Goal: Task Accomplishment & Management: Manage account settings

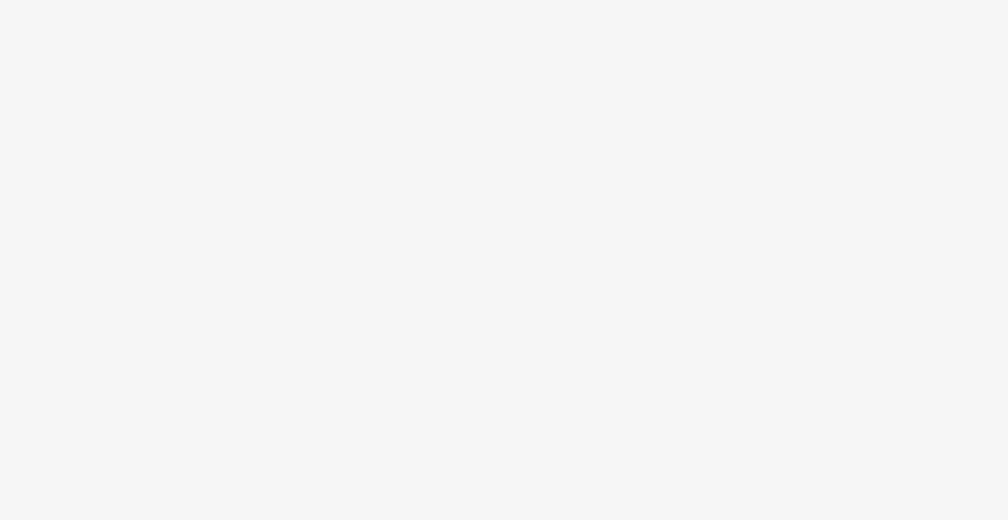
click at [581, 175] on body at bounding box center [504, 260] width 1008 height 520
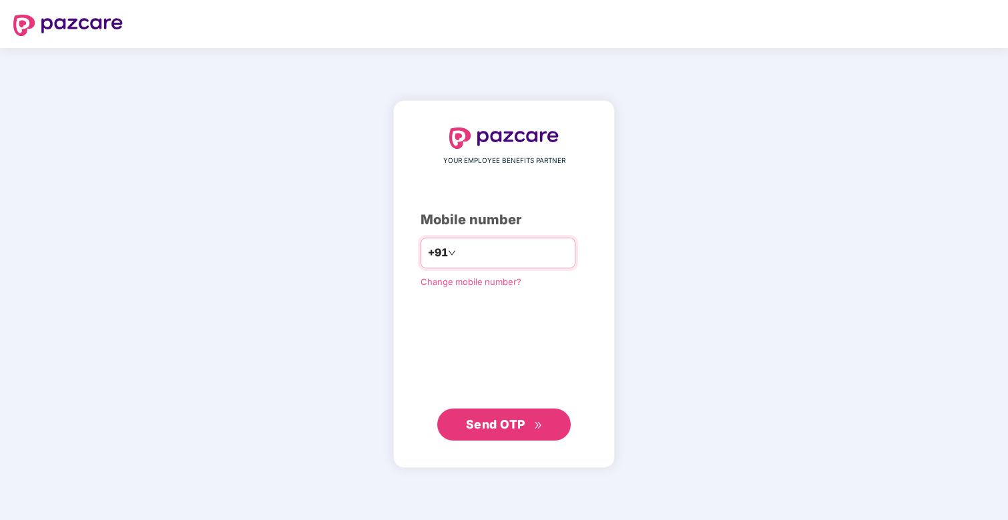
click at [489, 258] on input "number" at bounding box center [513, 252] width 109 height 21
type input "**********"
click at [508, 417] on span "Send OTP" at bounding box center [495, 424] width 59 height 14
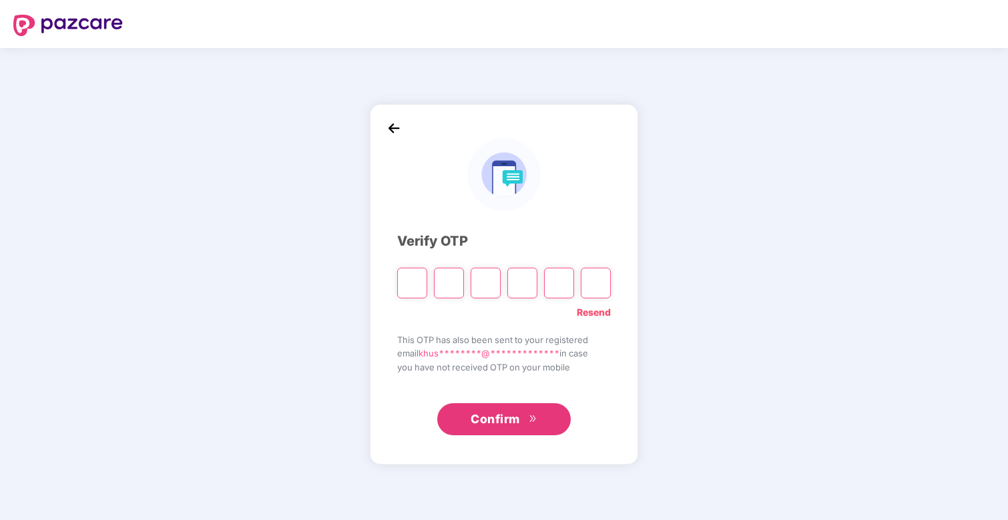
type input "*"
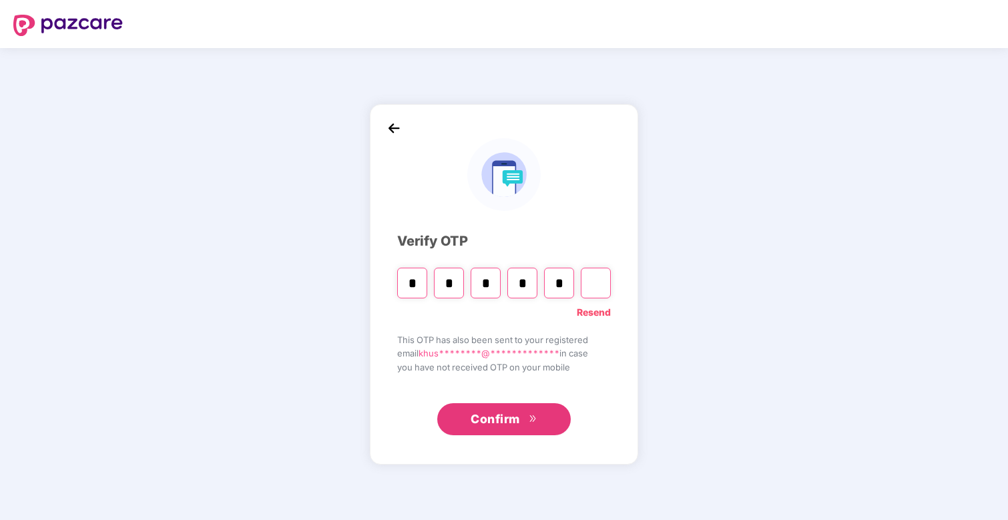
type input "*"
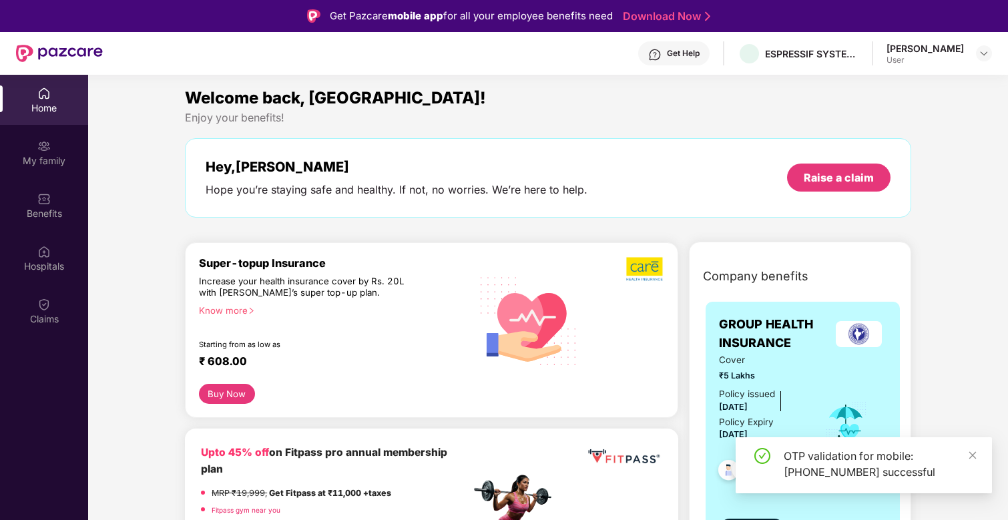
click at [979, 457] on div "OTP validation for mobile: [PHONE_NUMBER] successful" at bounding box center [864, 465] width 256 height 56
click at [976, 456] on icon "close" at bounding box center [972, 455] width 9 height 9
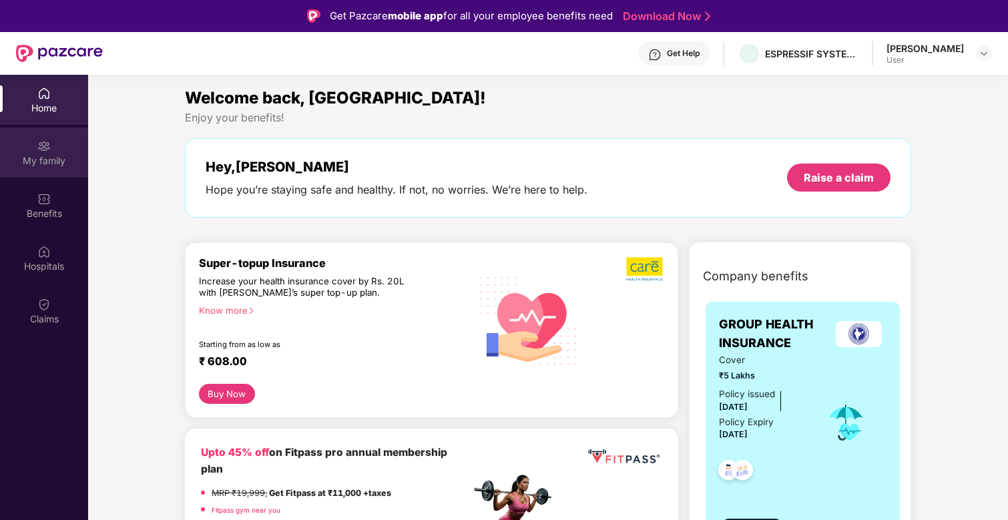
click at [30, 164] on div "My family" at bounding box center [44, 160] width 88 height 13
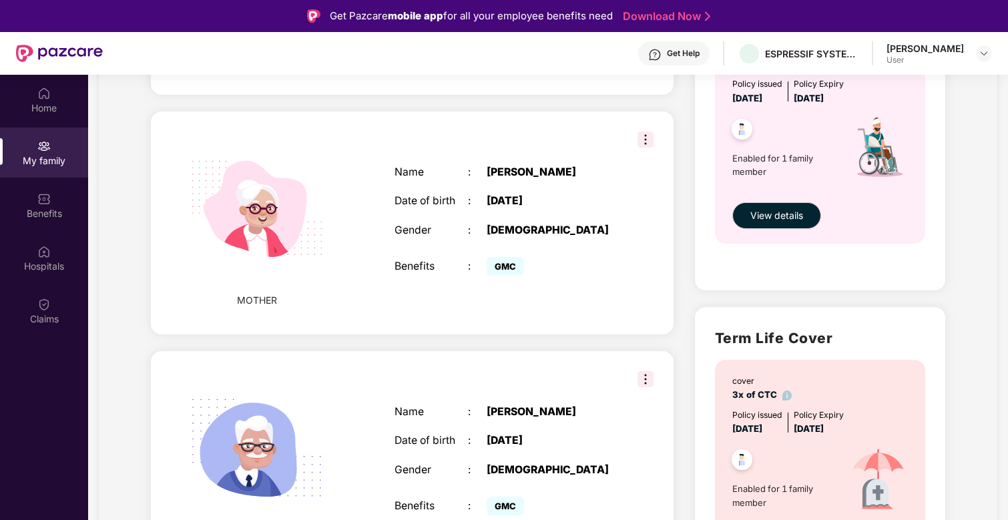
scroll to position [538, 0]
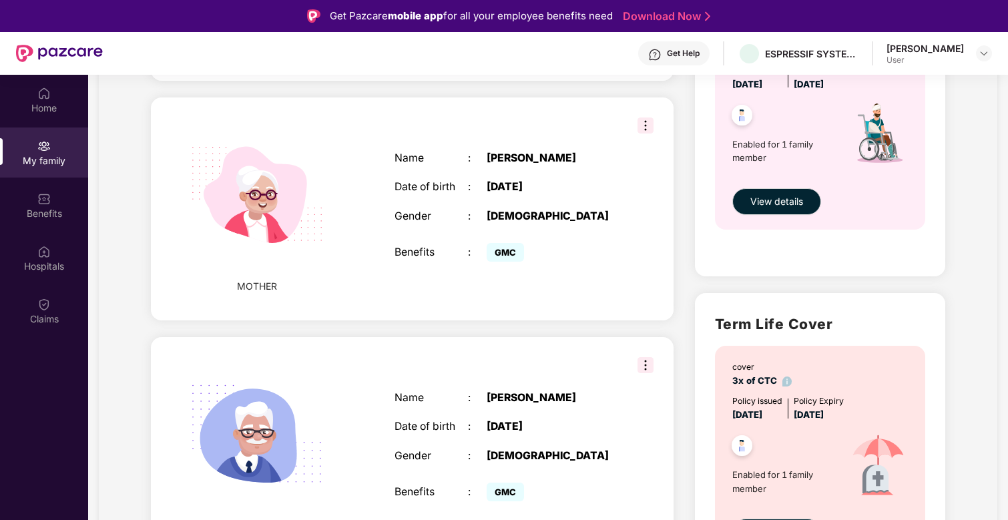
drag, startPoint x: 485, startPoint y: 377, endPoint x: 580, endPoint y: 377, distance: 95.5
click at [580, 392] on div "Name : [PERSON_NAME]" at bounding box center [505, 398] width 221 height 13
click at [592, 392] on div "[PERSON_NAME]" at bounding box center [551, 398] width 129 height 13
click at [479, 392] on div ":" at bounding box center [477, 398] width 19 height 13
copy div "[PERSON_NAME]"
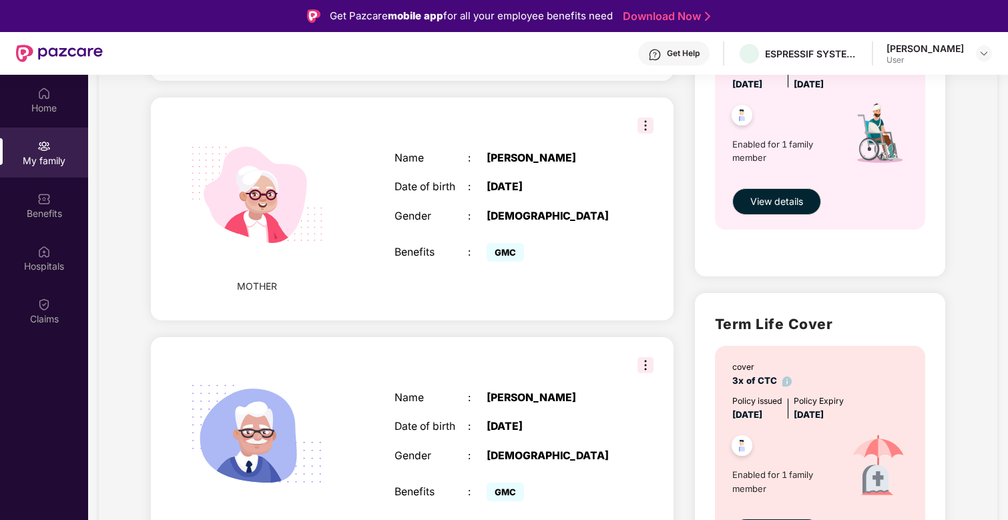
drag, startPoint x: 479, startPoint y: 381, endPoint x: 589, endPoint y: 381, distance: 109.5
click at [589, 392] on div "Name : [PERSON_NAME]" at bounding box center [505, 398] width 221 height 13
click at [611, 453] on div "Name : [PERSON_NAME] Date of birth : [DEMOGRAPHIC_DATA] Gender : [DEMOGRAPHIC_D…" at bounding box center [505, 448] width 248 height 147
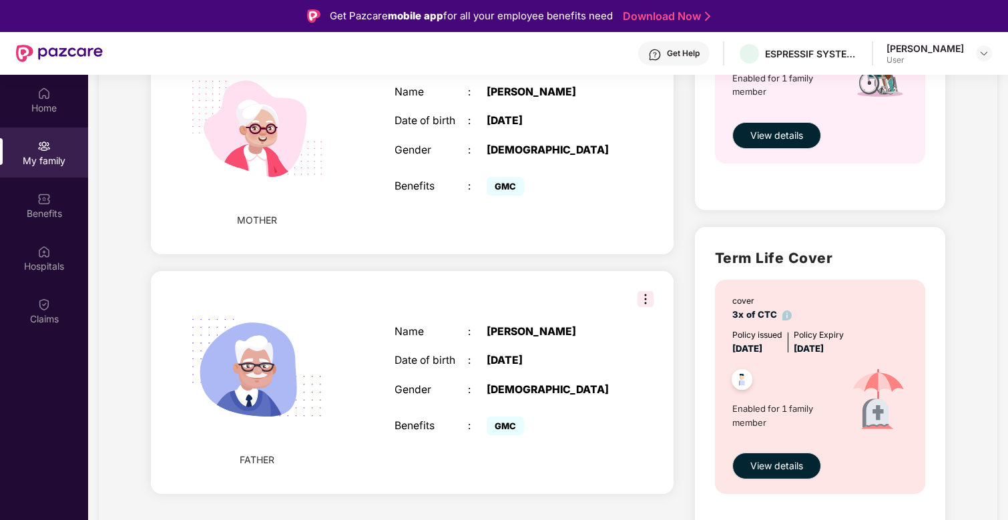
click at [963, 188] on div "My family Add Family Member New member can be added to the policy [DATE] of mar…" at bounding box center [548, 33] width 899 height 1082
